Goal: Connect with others: Connect with others

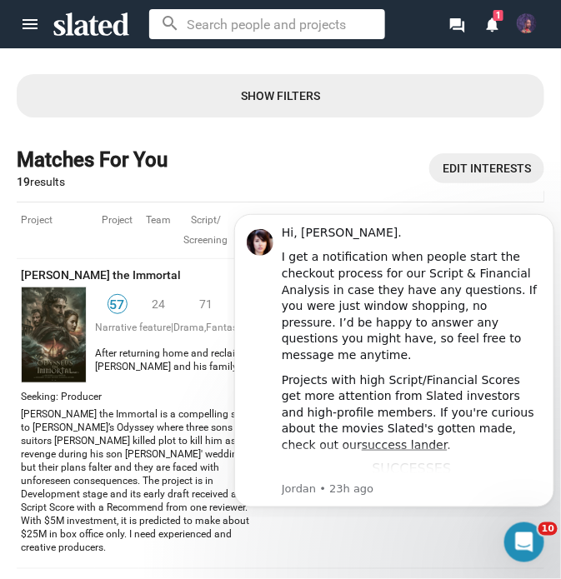
click at [325, 148] on div "Matches For You 19 results Edit Interests" at bounding box center [280, 168] width 527 height 42
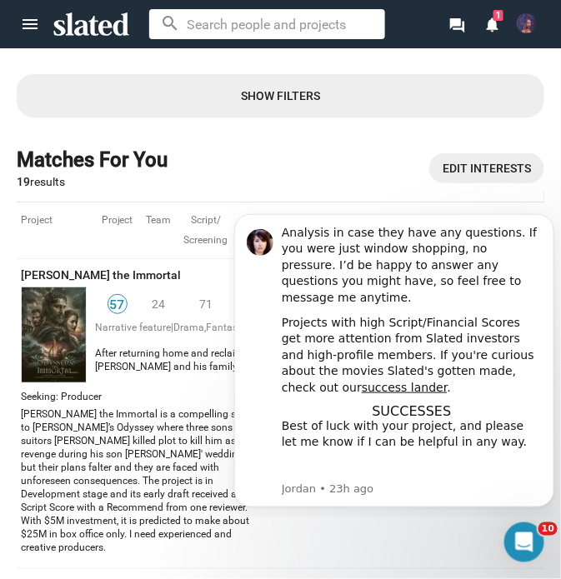
click at [40, 30] on span "menu" at bounding box center [29, 24] width 33 height 20
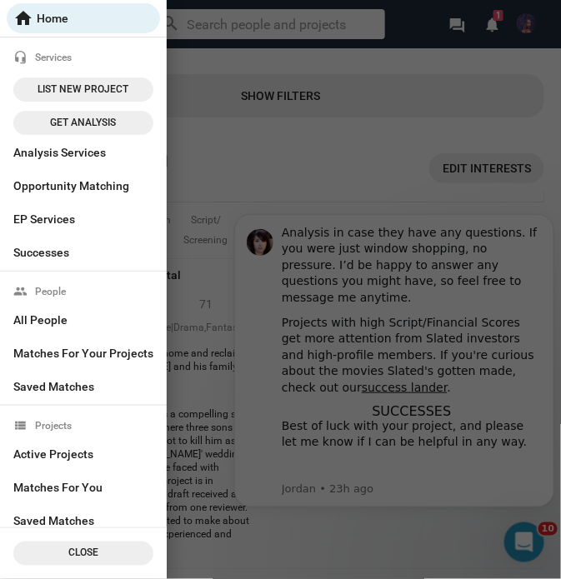
click at [489, 25] on div at bounding box center [280, 289] width 561 height 579
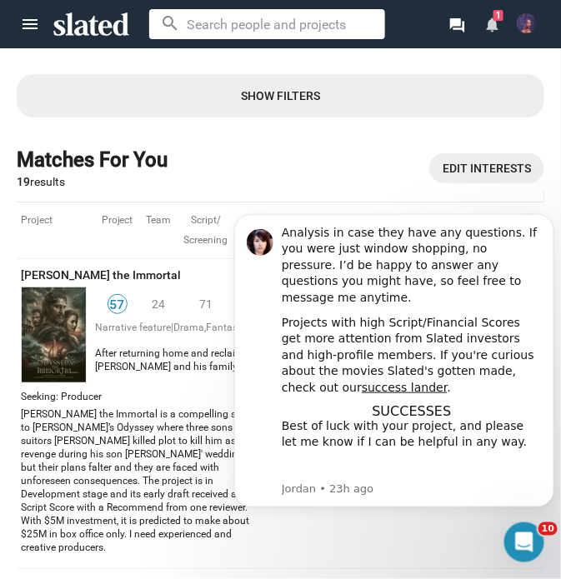
click at [487, 12] on link "notifications 1" at bounding box center [491, 25] width 35 height 27
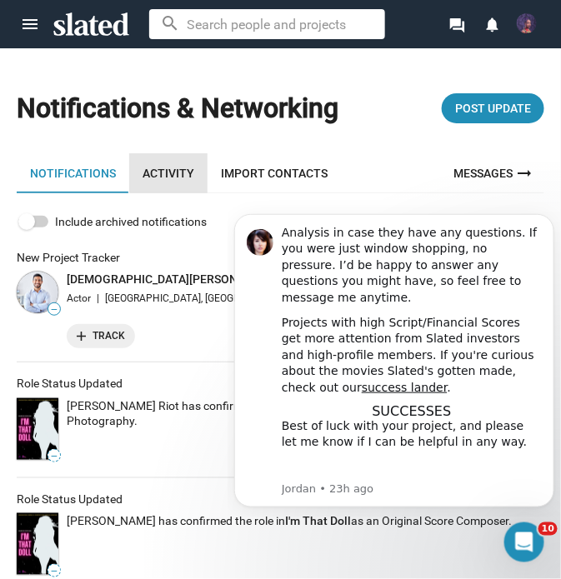
click at [177, 169] on link "Activity" at bounding box center [168, 173] width 78 height 40
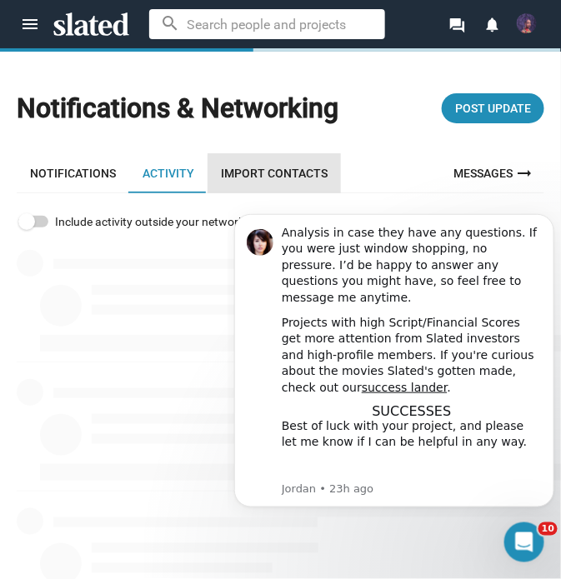
click at [308, 176] on link "Import Contacts" at bounding box center [273, 173] width 133 height 40
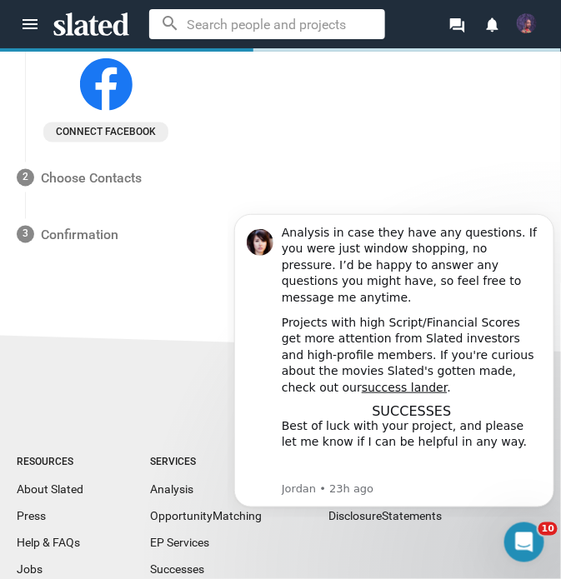
scroll to position [460, 0]
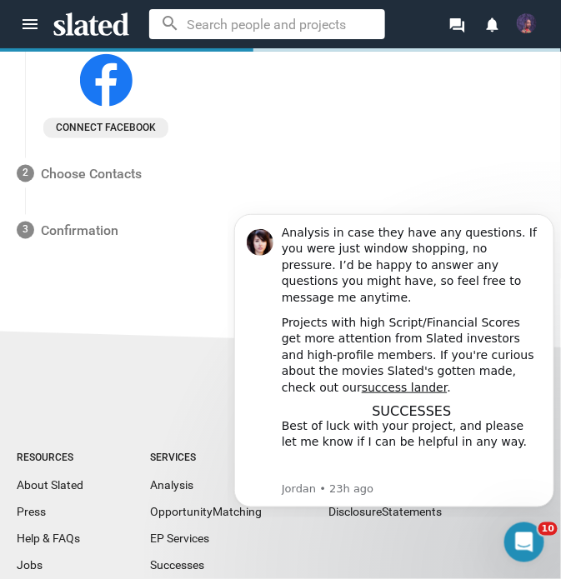
click at [134, 121] on span "Connect facebook" at bounding box center [106, 128] width 112 height 17
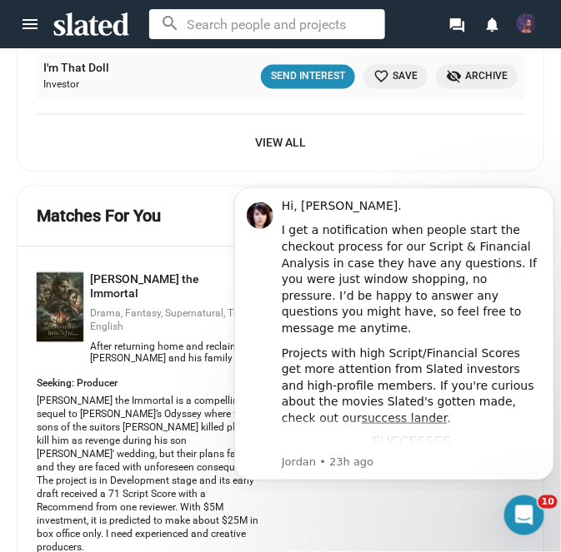
scroll to position [1606, 0]
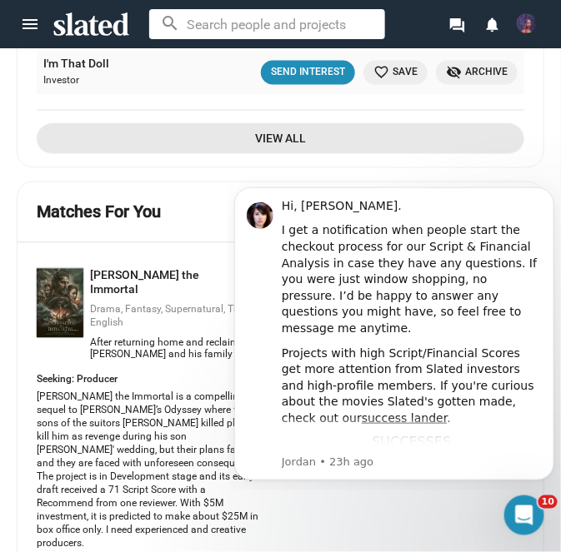
click at [294, 131] on span "View All" at bounding box center [280, 139] width 461 height 30
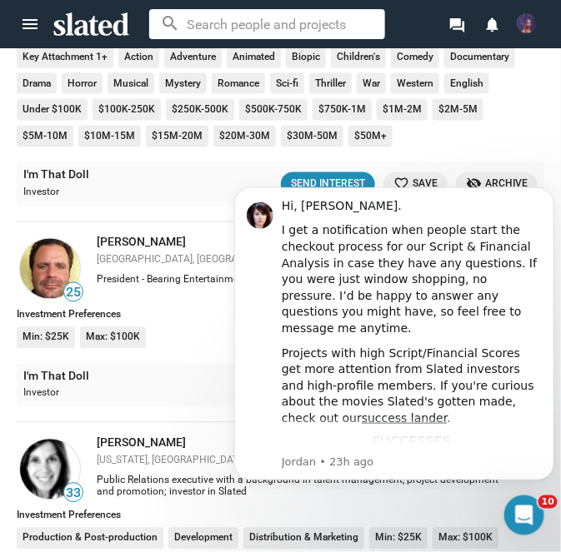
scroll to position [2562, 0]
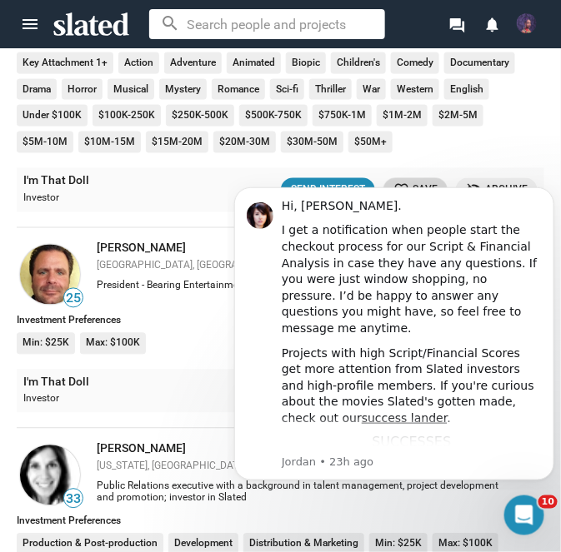
click at [407, 182] on mat-icon "favorite_border" at bounding box center [401, 190] width 16 height 16
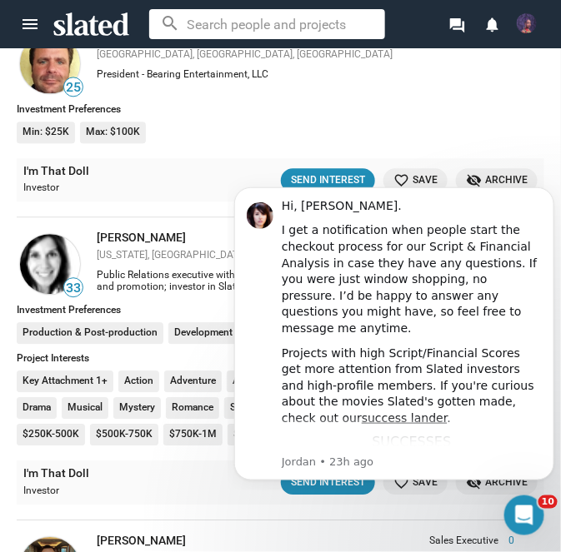
scroll to position [2775, 0]
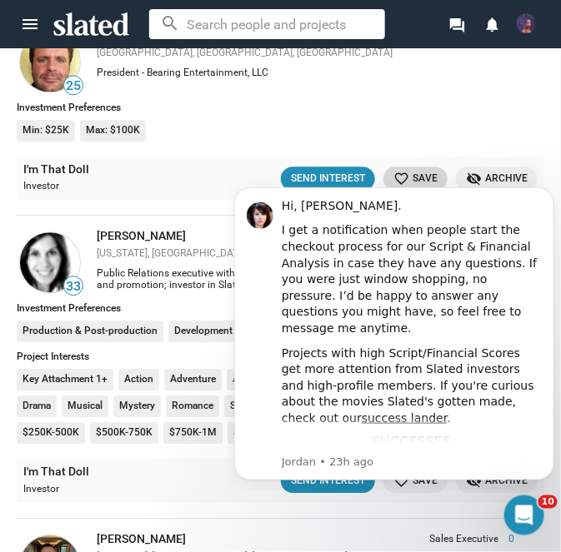
click at [412, 170] on span "favorite_border Save" at bounding box center [415, 178] width 44 height 17
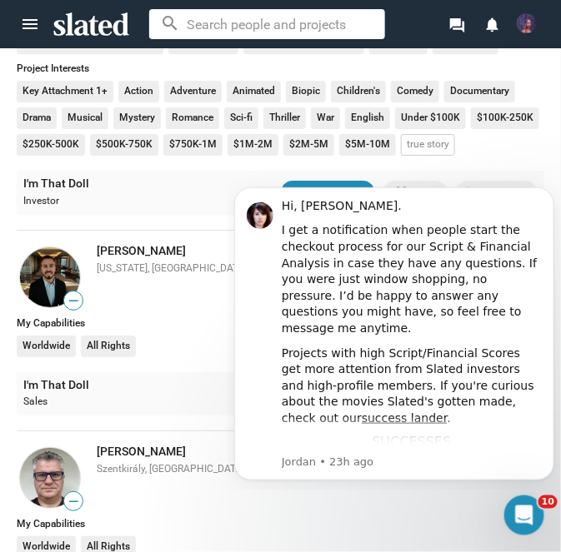
scroll to position [3069, 0]
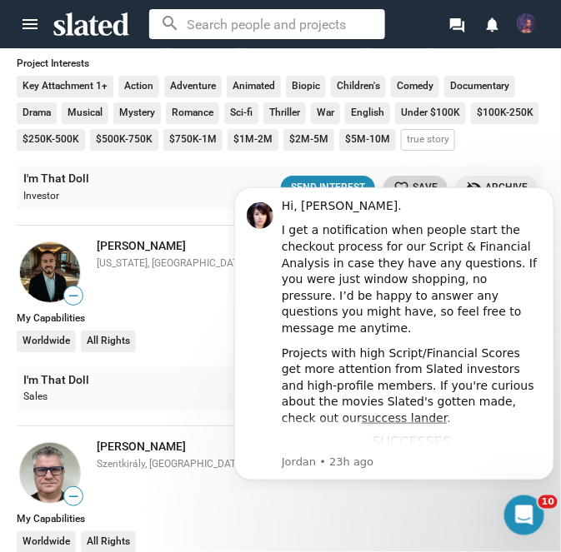
click at [412, 179] on span "favorite_border Save" at bounding box center [415, 187] width 44 height 17
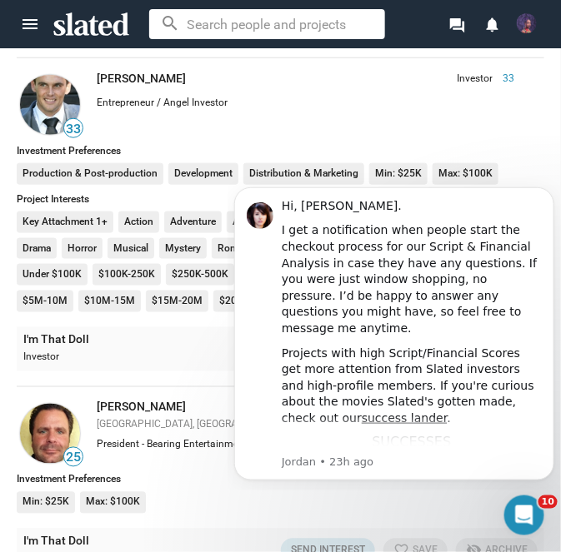
scroll to position [2402, 0]
